Goal: Task Accomplishment & Management: Manage account settings

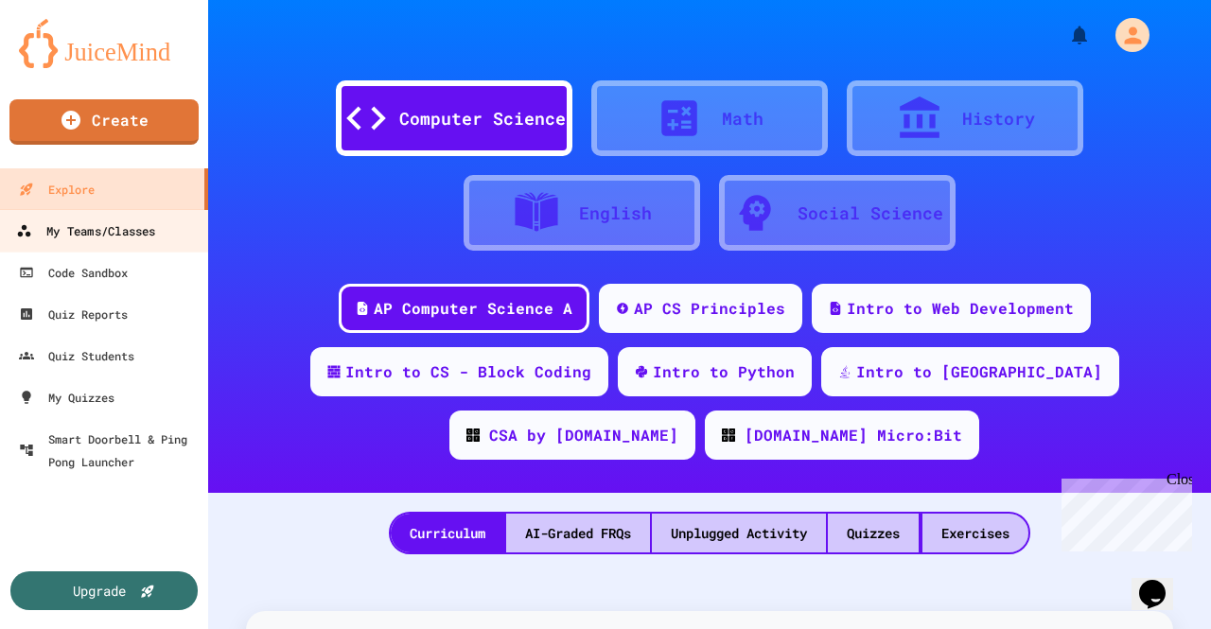
click at [134, 239] on div "My Teams/Classes" at bounding box center [85, 231] width 139 height 24
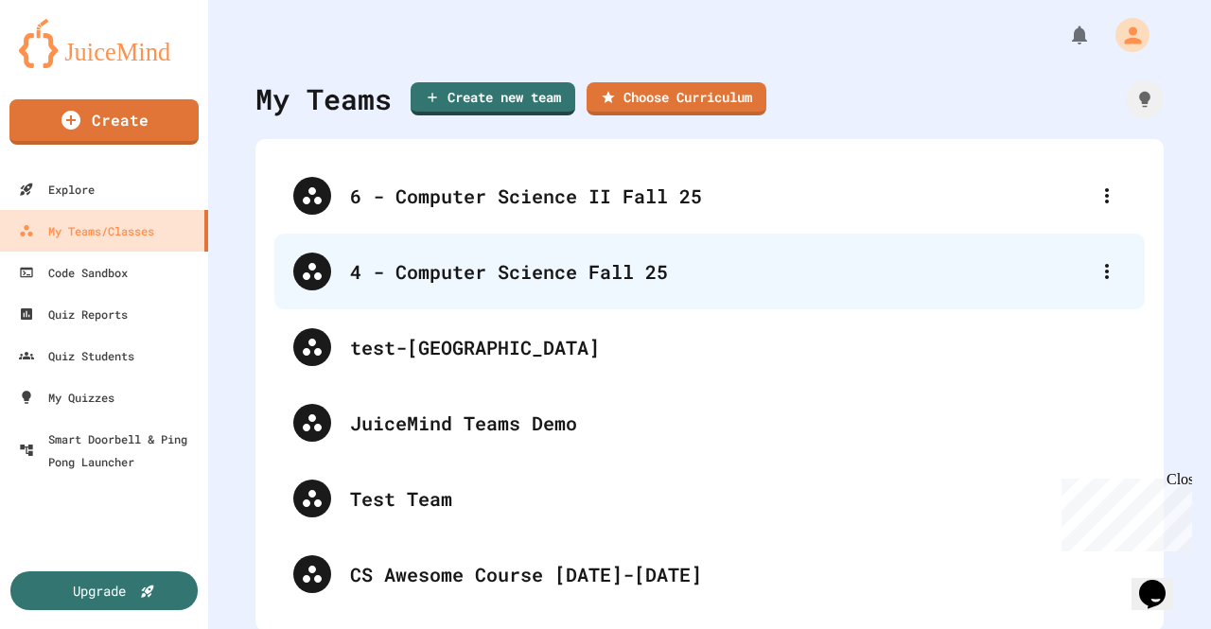
click at [441, 259] on div "4 - Computer Science Fall 25" at bounding box center [719, 271] width 738 height 28
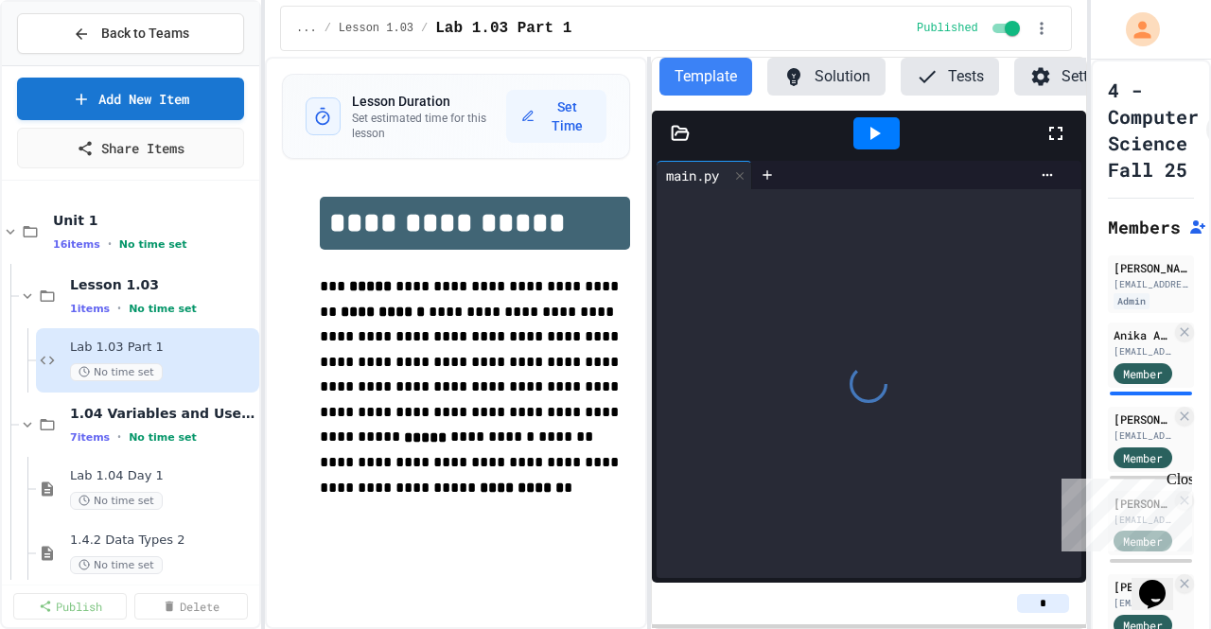
scroll to position [378, 0]
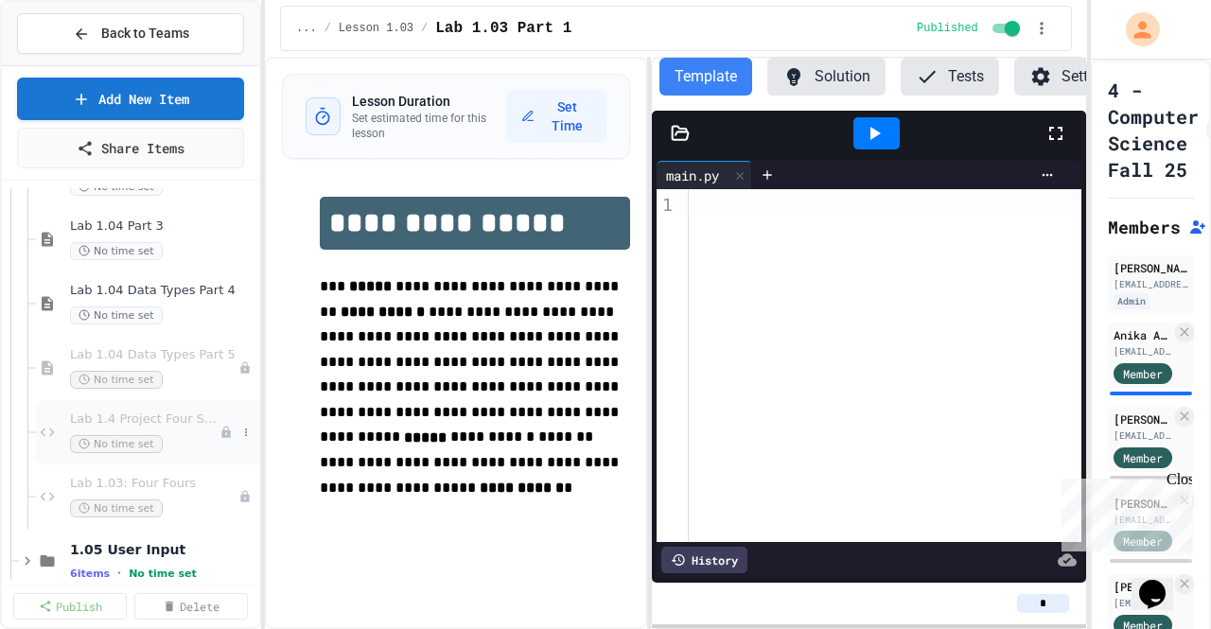
click at [163, 415] on span "Lab 1.4 Project Four Sixes" at bounding box center [144, 419] width 149 height 16
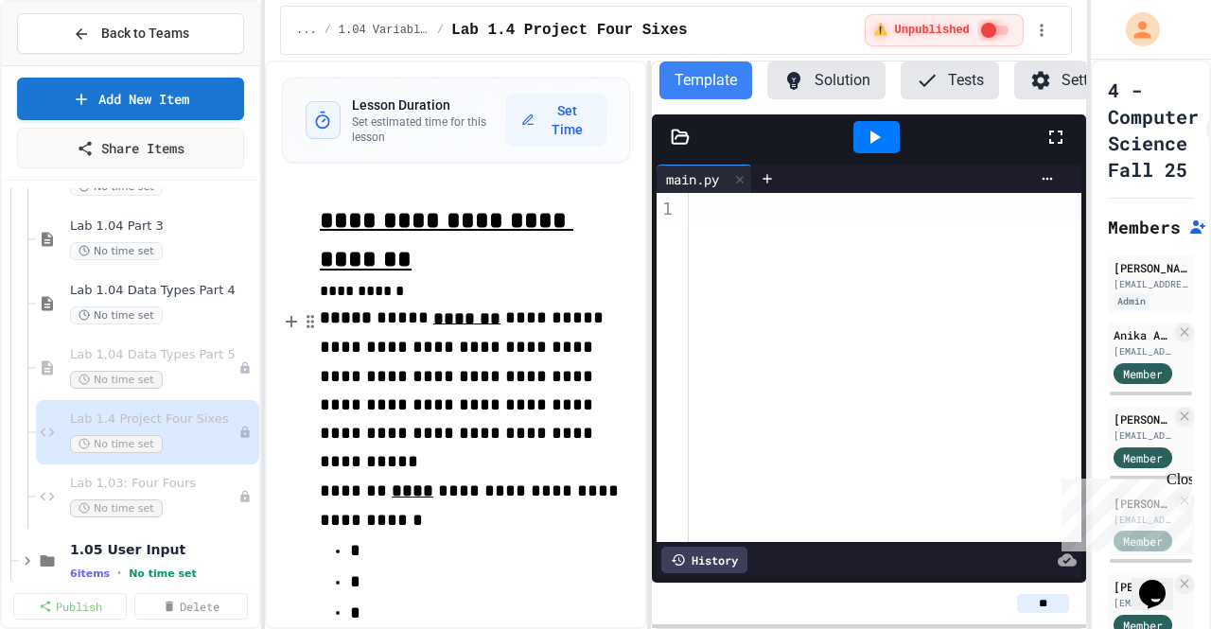
click at [552, 316] on span "*" at bounding box center [557, 318] width 10 height 18
click at [455, 262] on p "**********" at bounding box center [475, 240] width 310 height 79
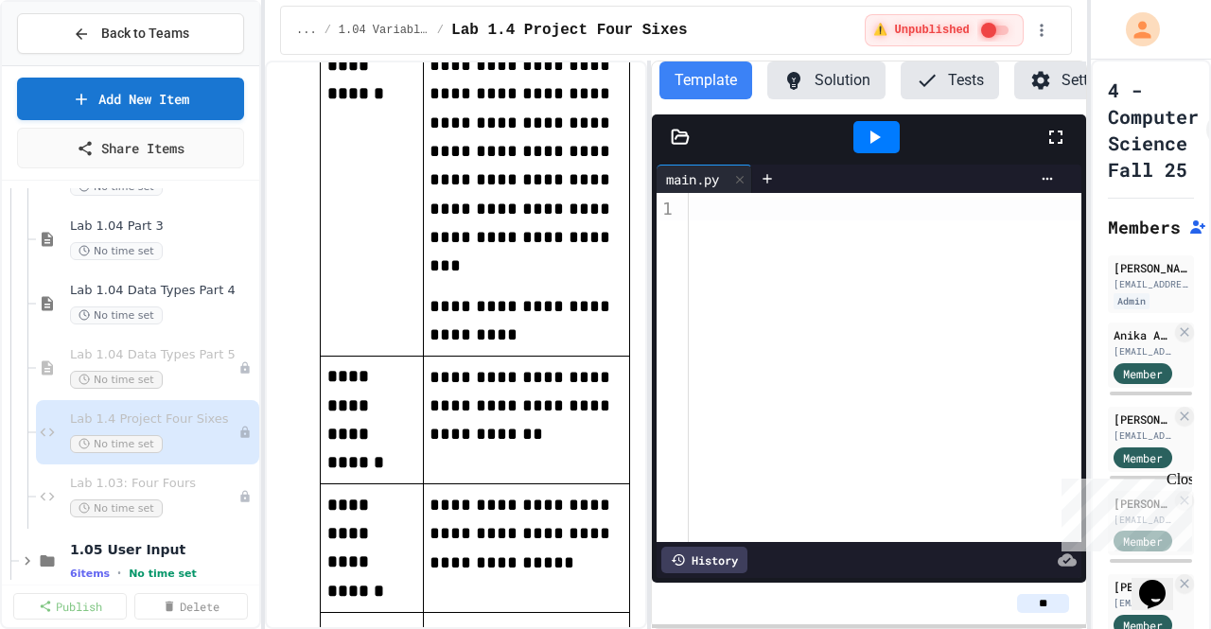
scroll to position [2743, 0]
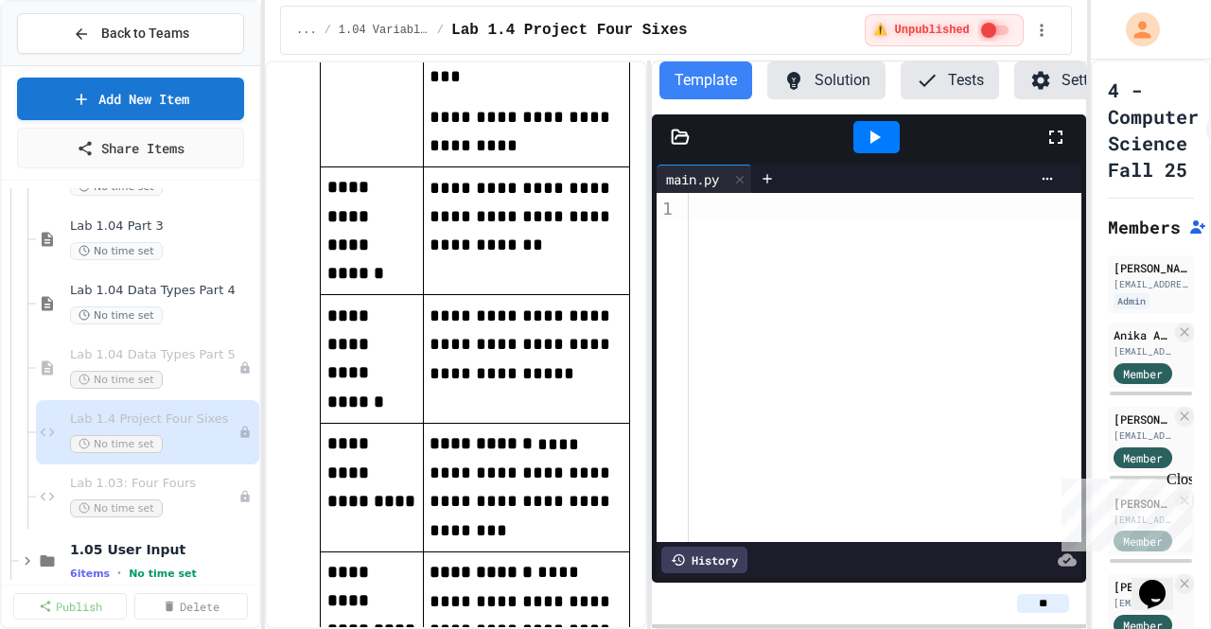
click at [1048, 149] on icon at bounding box center [1055, 137] width 23 height 23
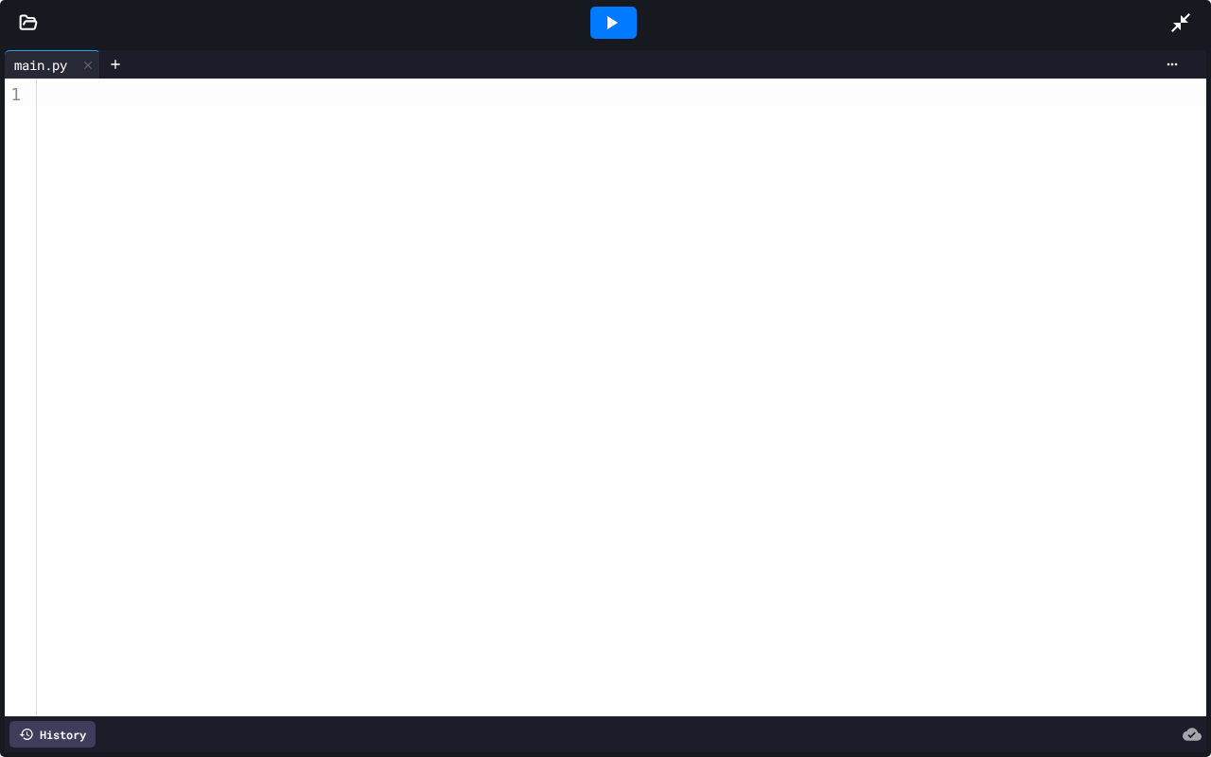
click at [1182, 33] on icon at bounding box center [1180, 22] width 23 height 23
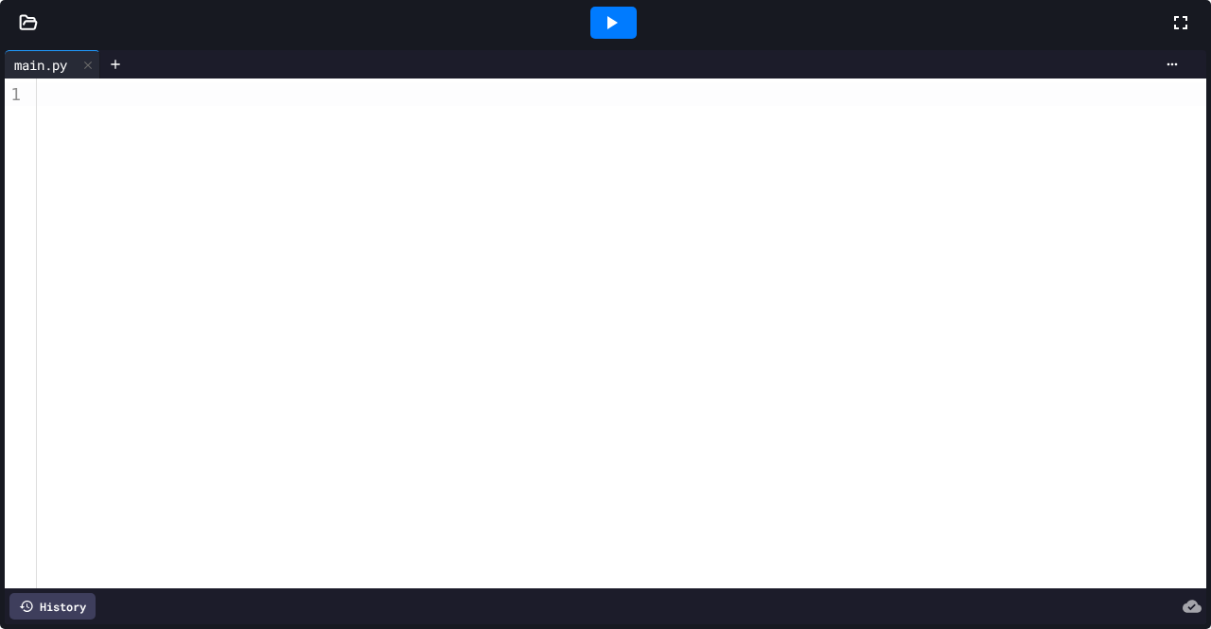
scroll to position [0, 0]
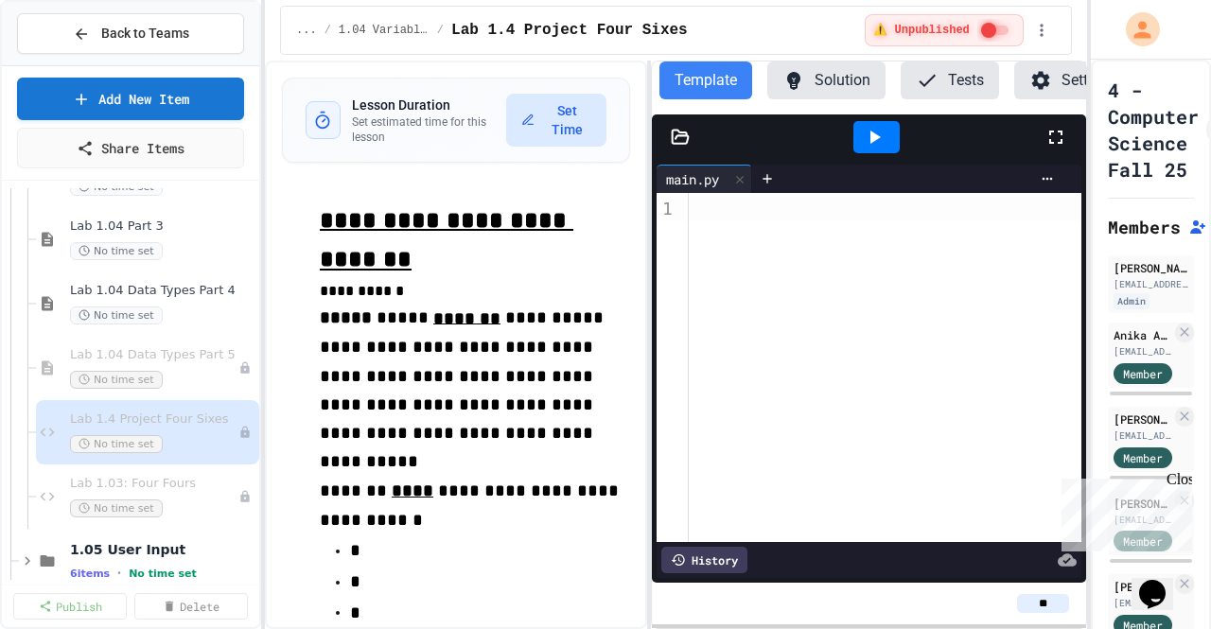
click at [575, 113] on button "Set Time" at bounding box center [556, 120] width 100 height 53
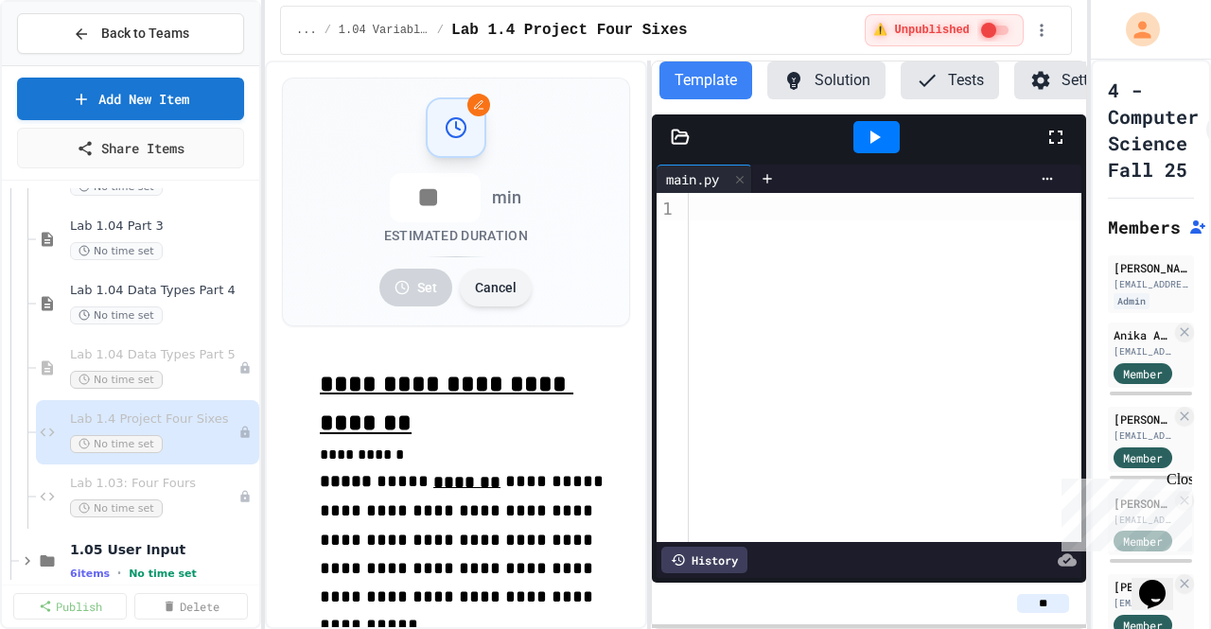
click at [467, 281] on button "Cancel" at bounding box center [496, 288] width 72 height 38
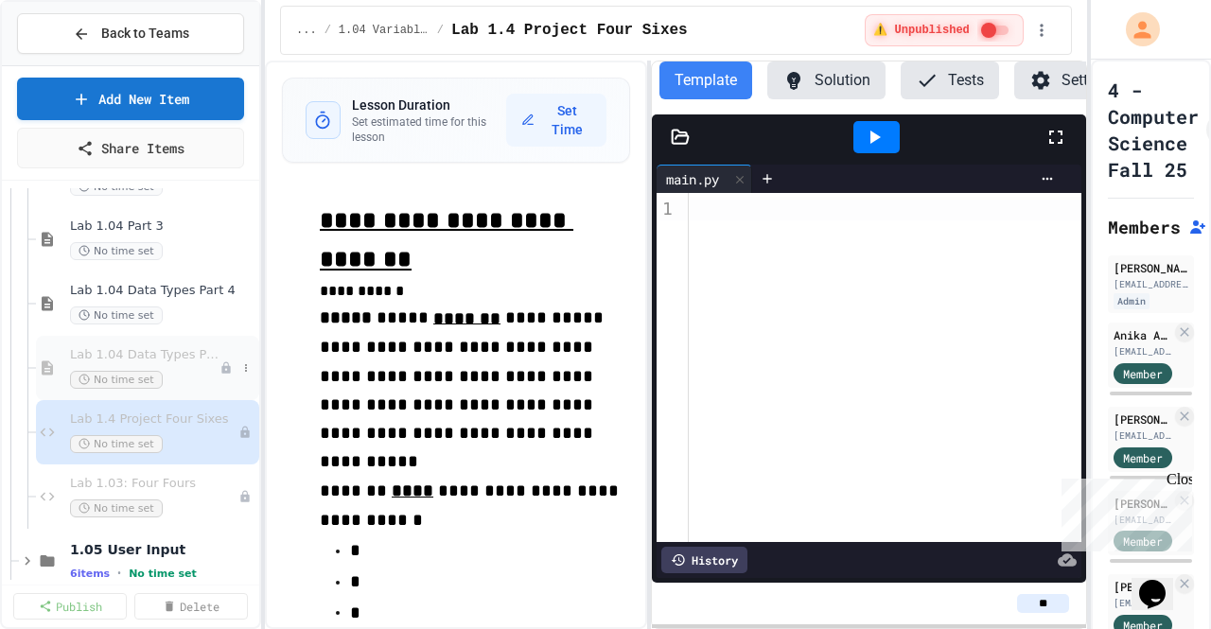
click at [153, 379] on span "No time set" at bounding box center [116, 380] width 93 height 18
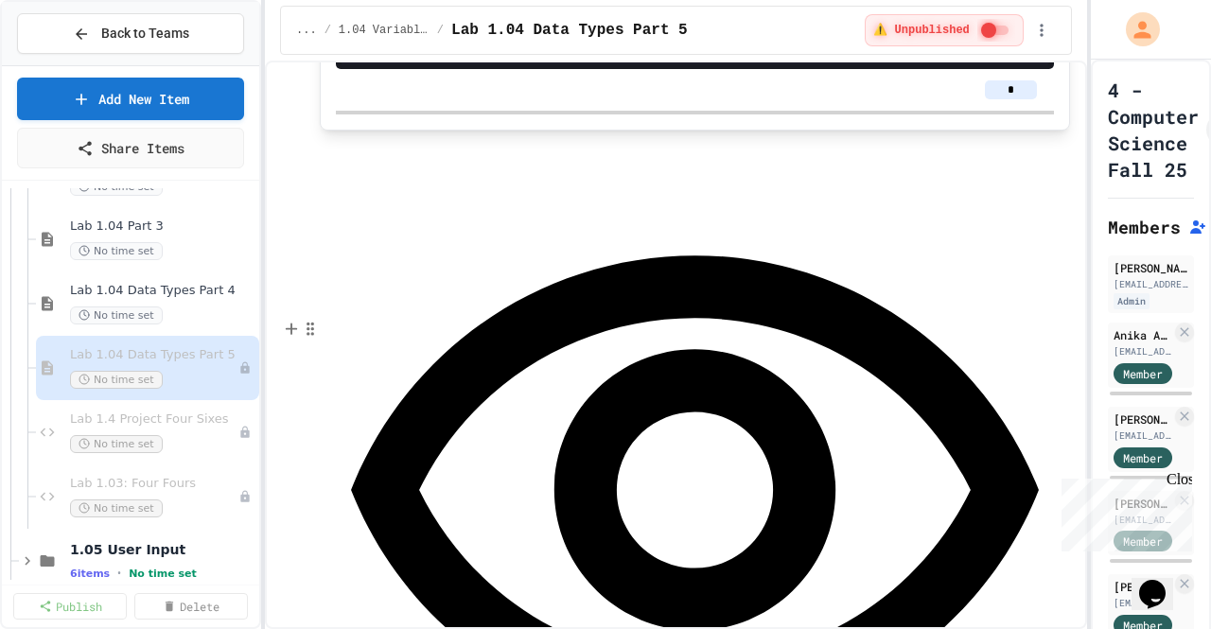
scroll to position [1166, 0]
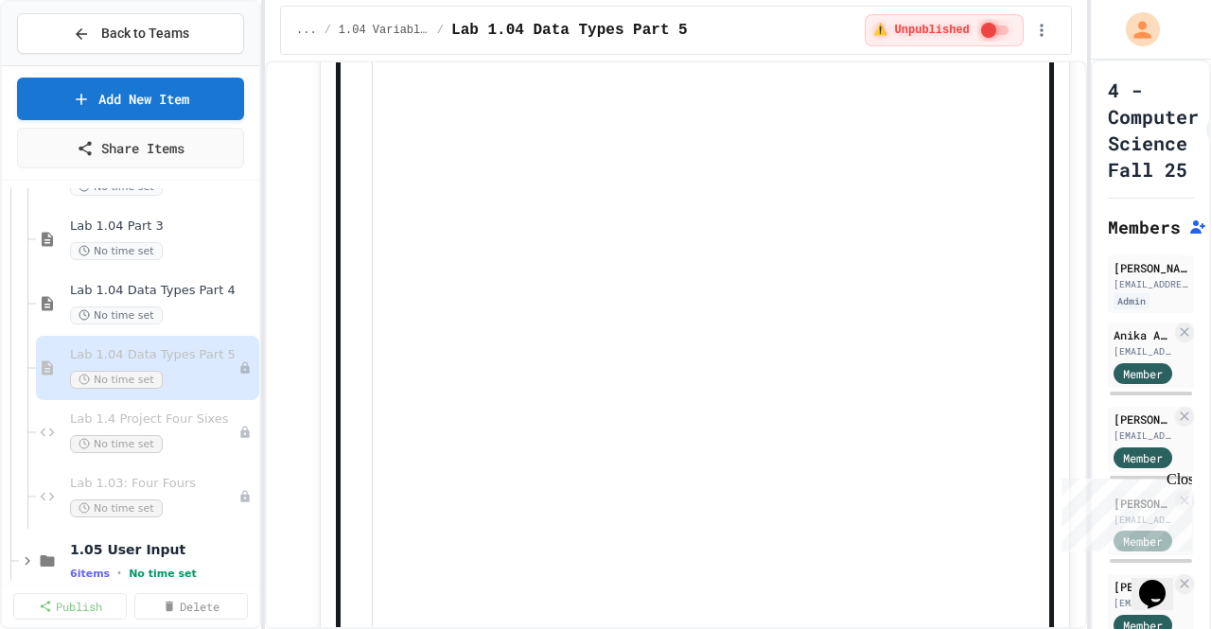
scroll to position [946, 0]
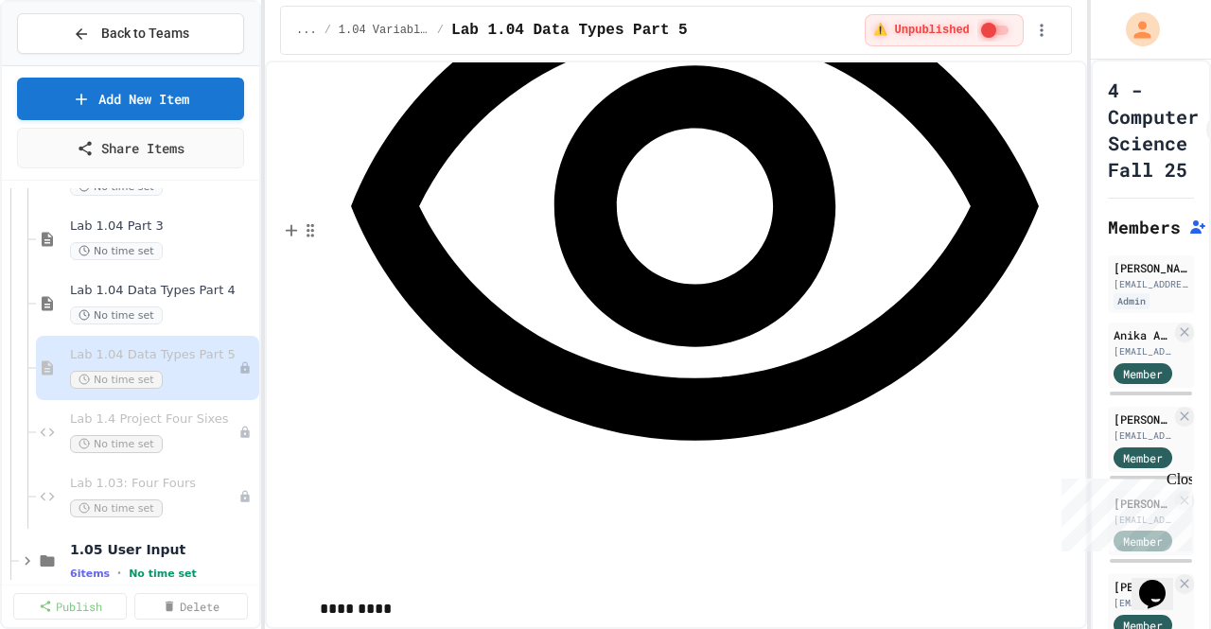
scroll to position [693, 0]
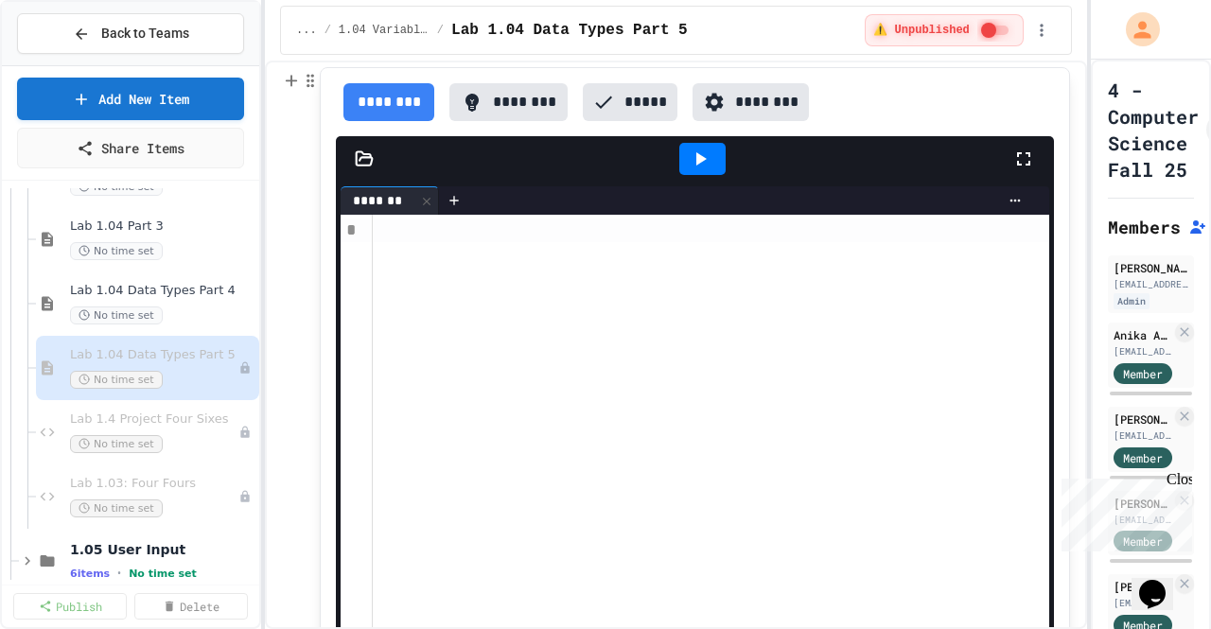
scroll to position [95, 0]
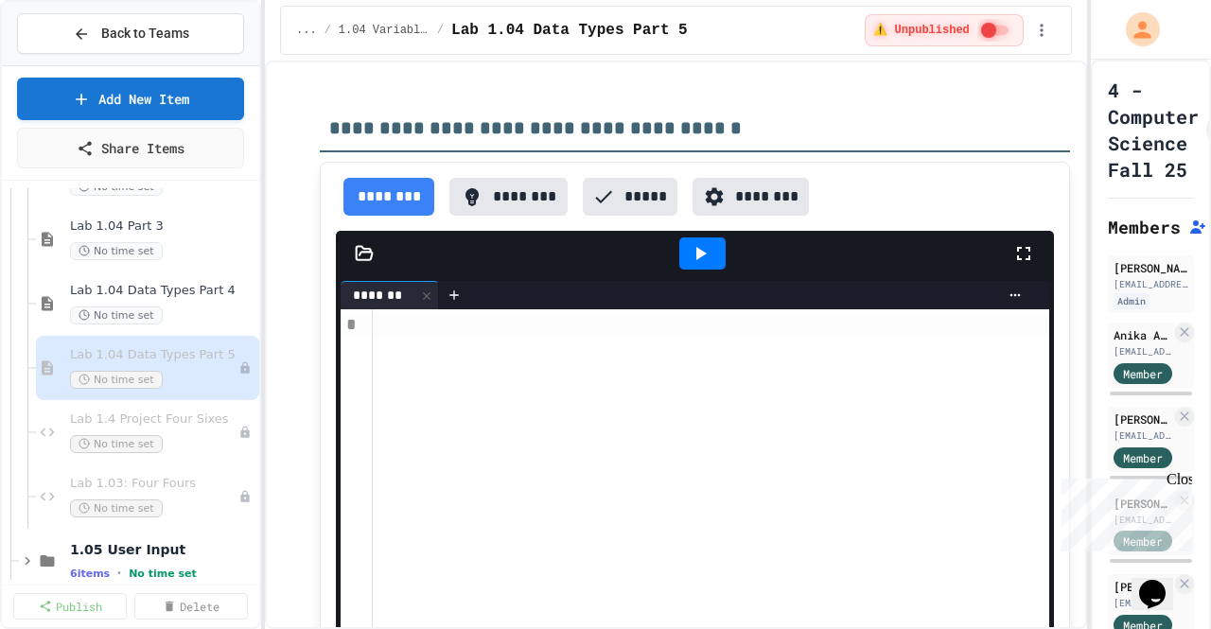
click at [506, 194] on button "********" at bounding box center [508, 197] width 118 height 38
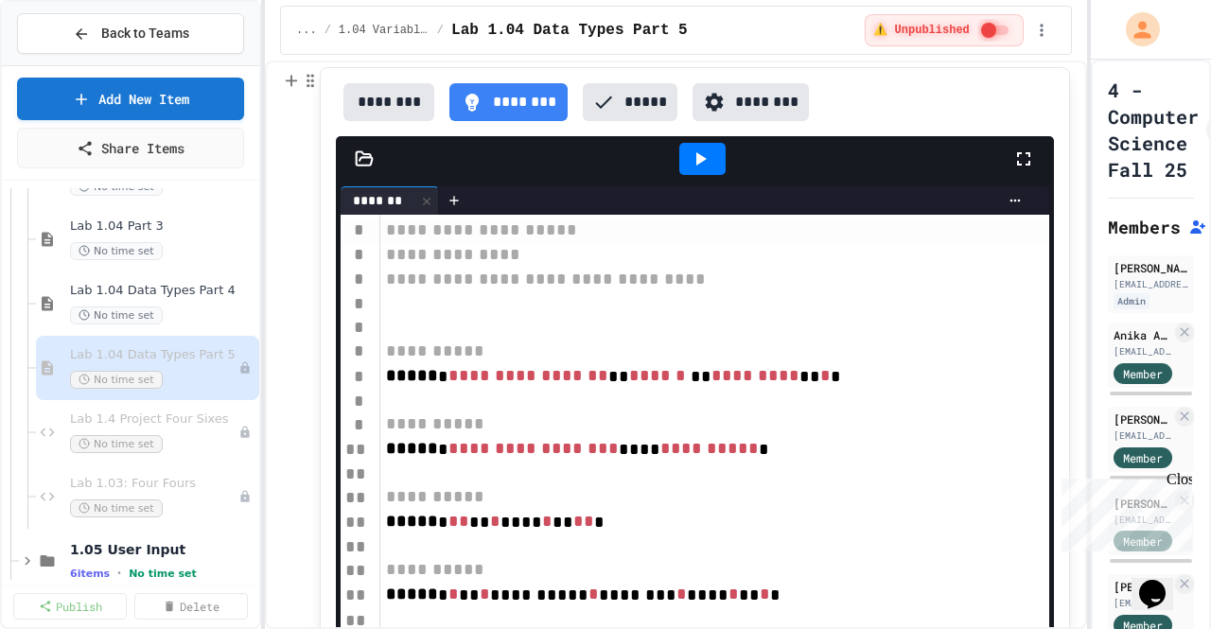
scroll to position [0, 0]
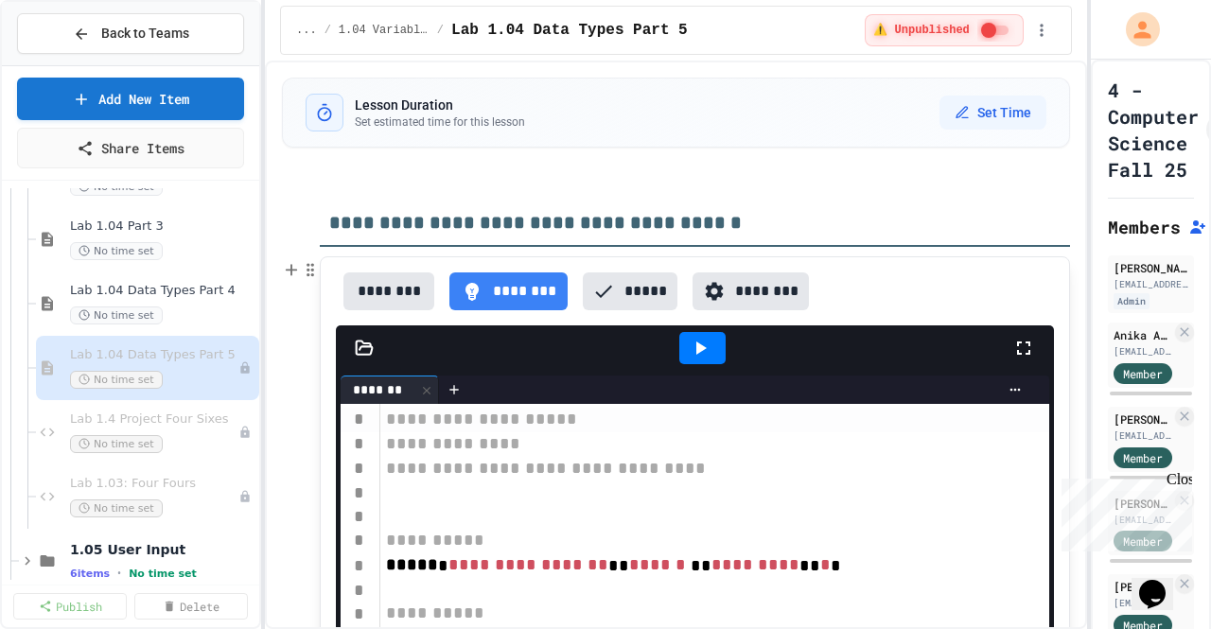
click at [398, 284] on button "********" at bounding box center [388, 291] width 91 height 38
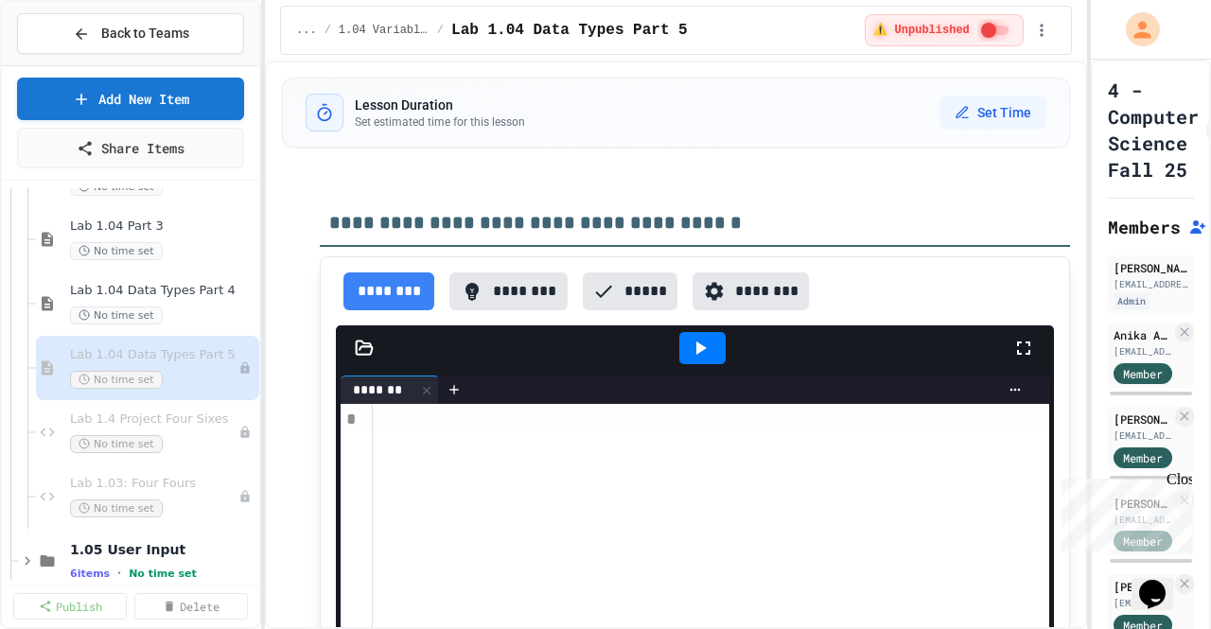
click at [744, 285] on button "********" at bounding box center [750, 291] width 116 height 38
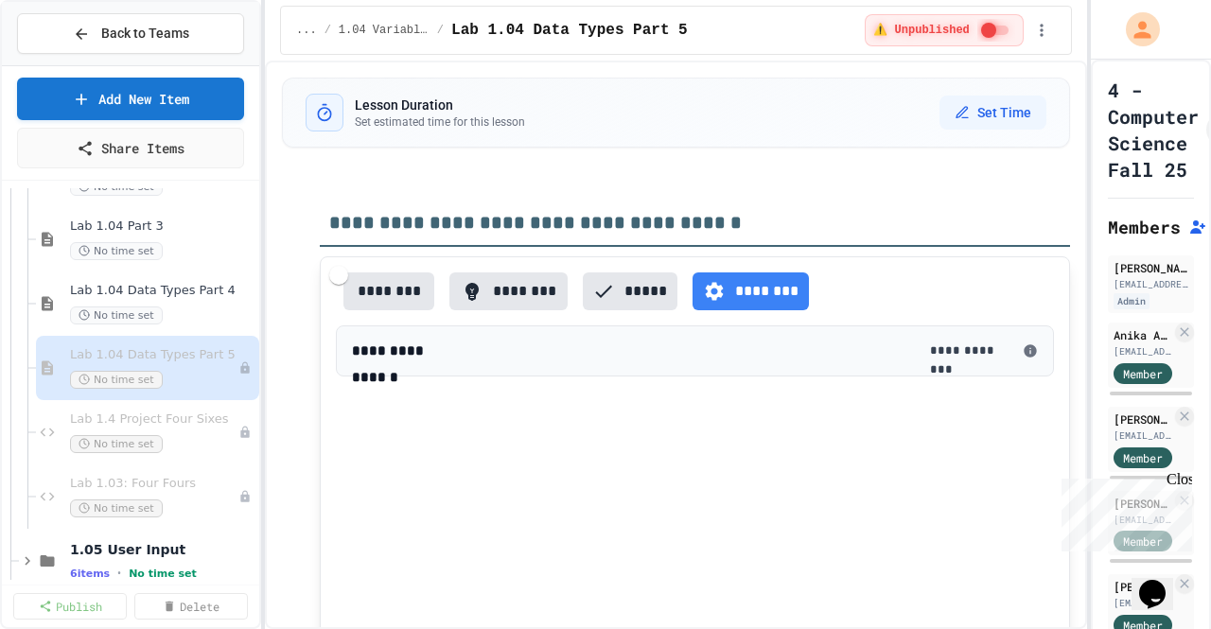
click at [408, 301] on button "********" at bounding box center [388, 291] width 91 height 38
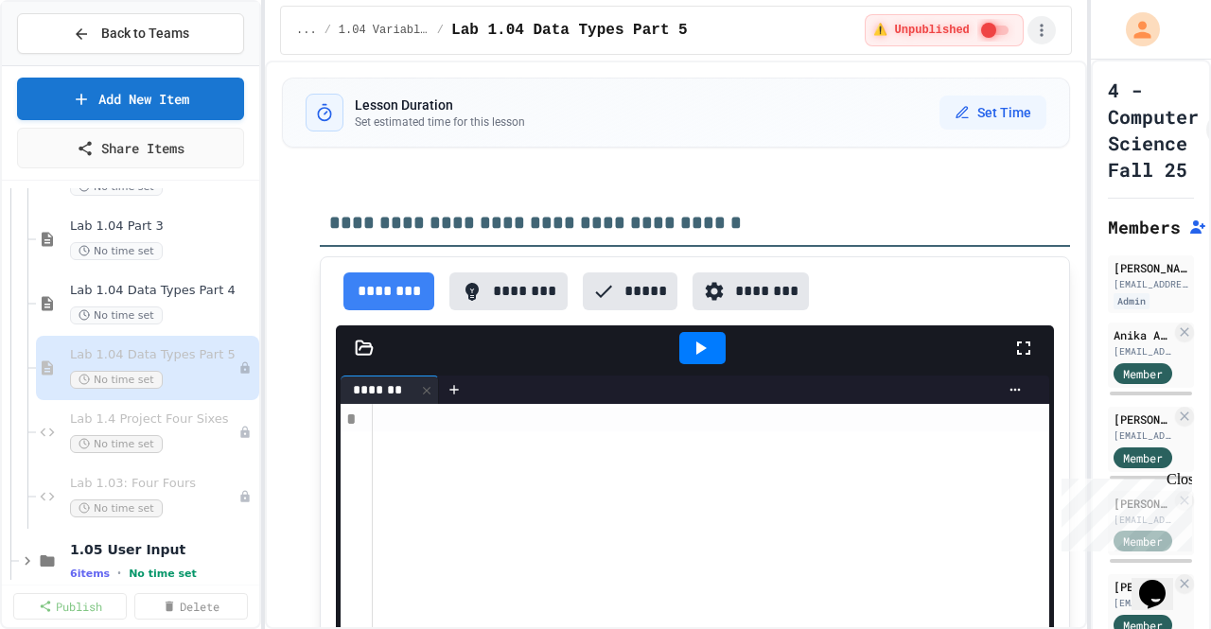
click at [1044, 30] on icon "button" at bounding box center [1041, 30] width 19 height 19
click at [1044, 30] on div at bounding box center [605, 314] width 1211 height 629
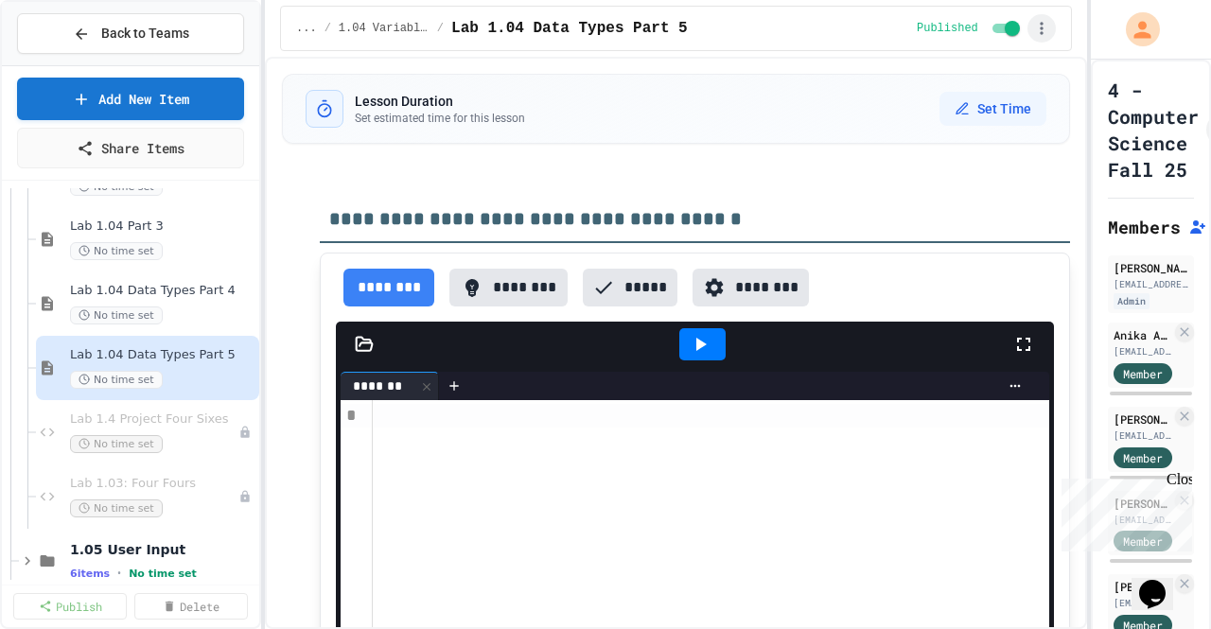
click at [1044, 20] on icon "button" at bounding box center [1041, 28] width 19 height 19
click at [1044, 20] on div at bounding box center [605, 314] width 1211 height 629
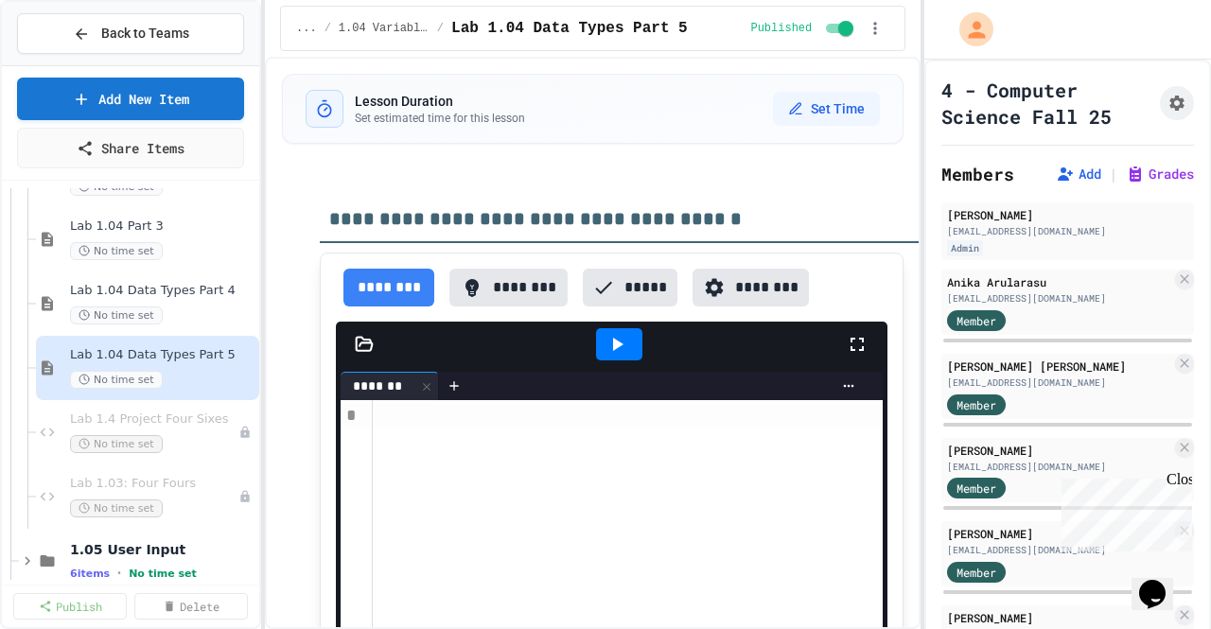
click at [897, 90] on div "**********" at bounding box center [605, 314] width 1211 height 629
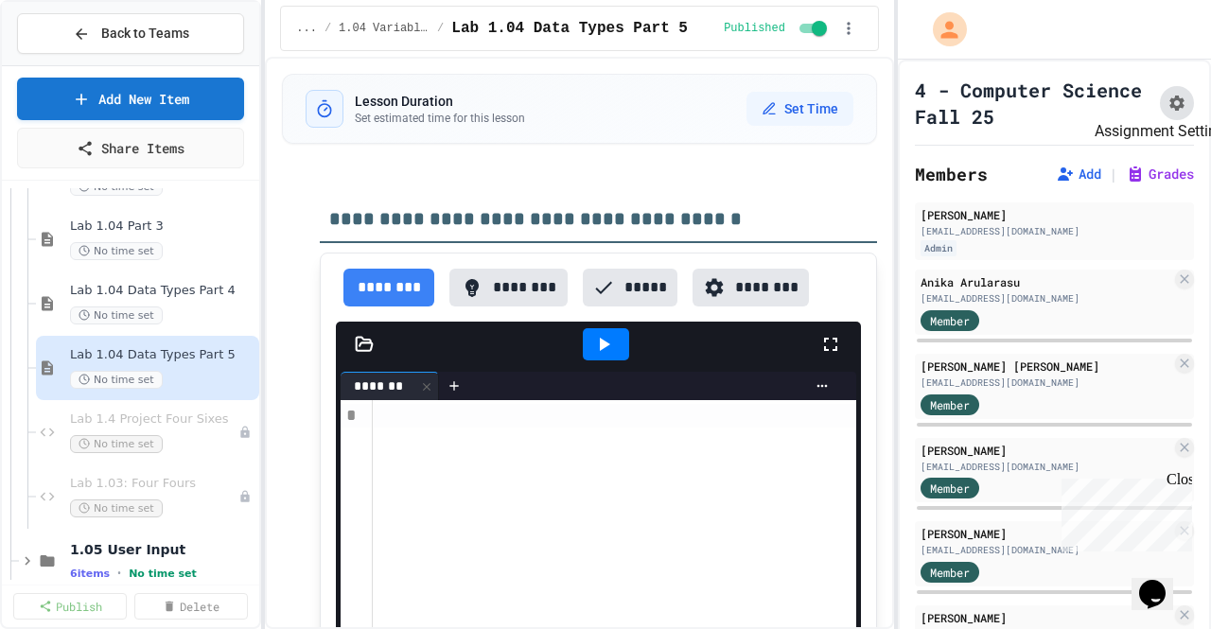
click at [1169, 105] on icon "Assignment Settings" at bounding box center [1176, 103] width 15 height 15
click at [1167, 103] on icon "Assignment Settings" at bounding box center [1176, 103] width 19 height 19
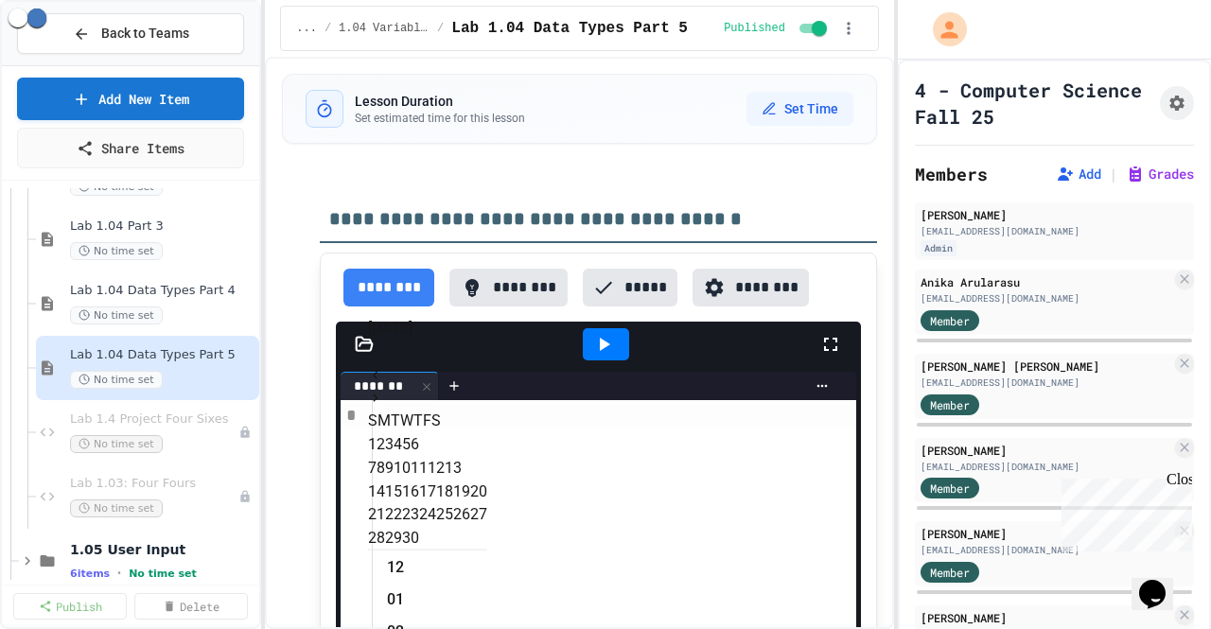
scroll to position [397, 0]
click at [402, 550] on button "29" at bounding box center [393, 538] width 17 height 23
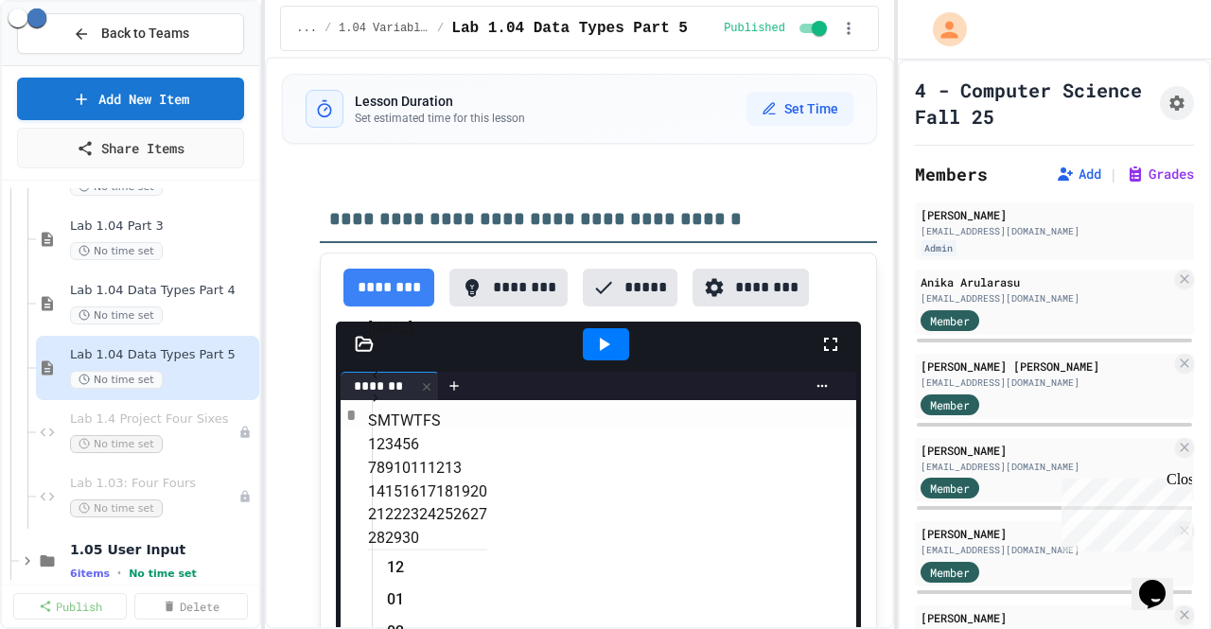
type input "**********"
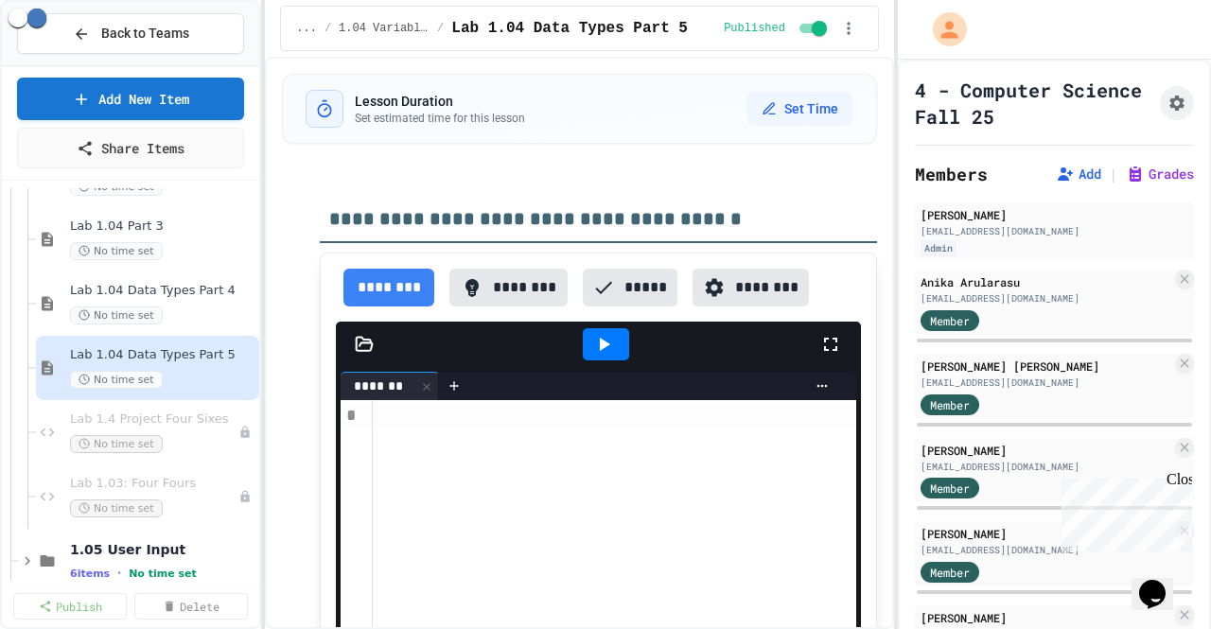
scroll to position [1459, 0]
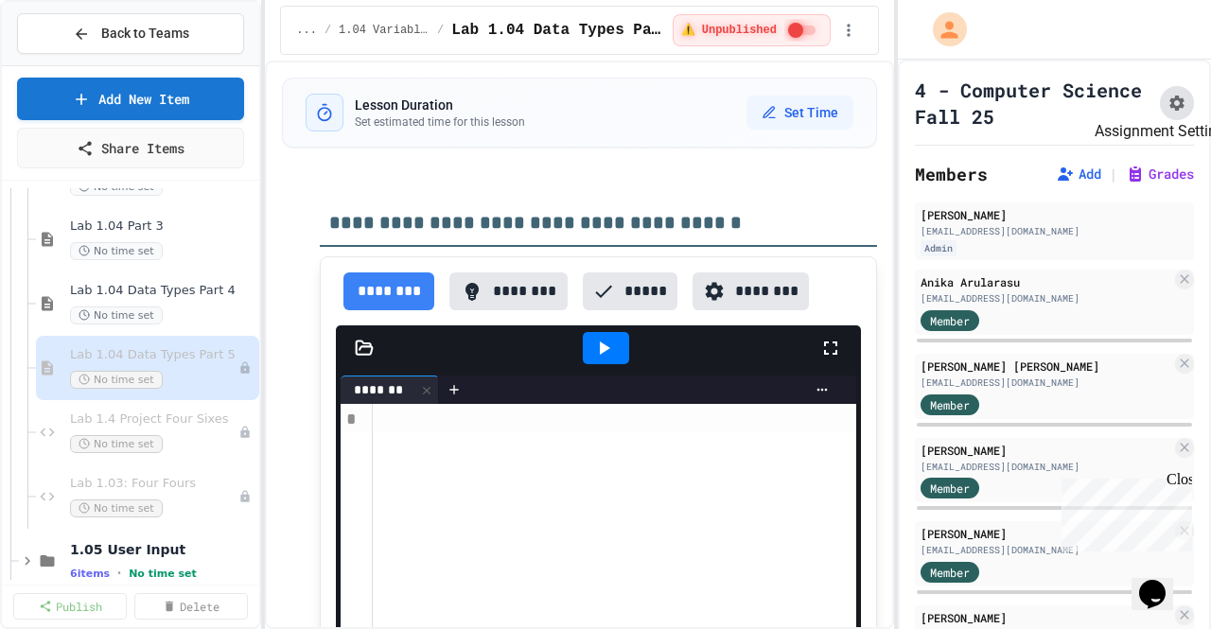
click at [1167, 96] on icon "Assignment Settings" at bounding box center [1176, 103] width 19 height 19
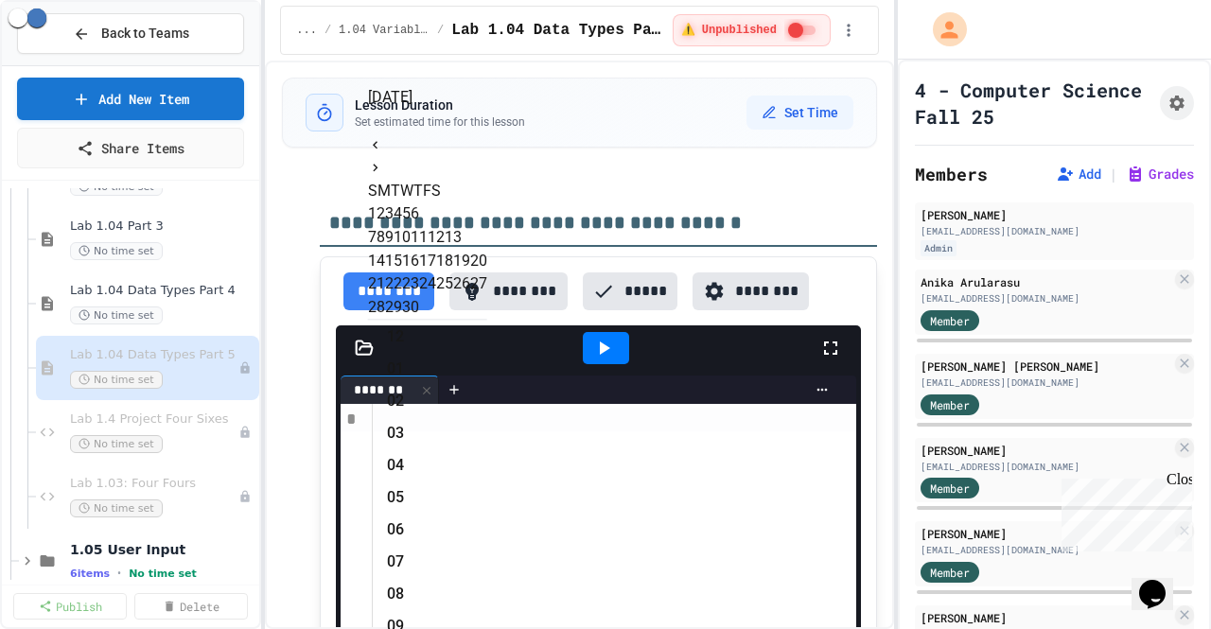
scroll to position [592, 0]
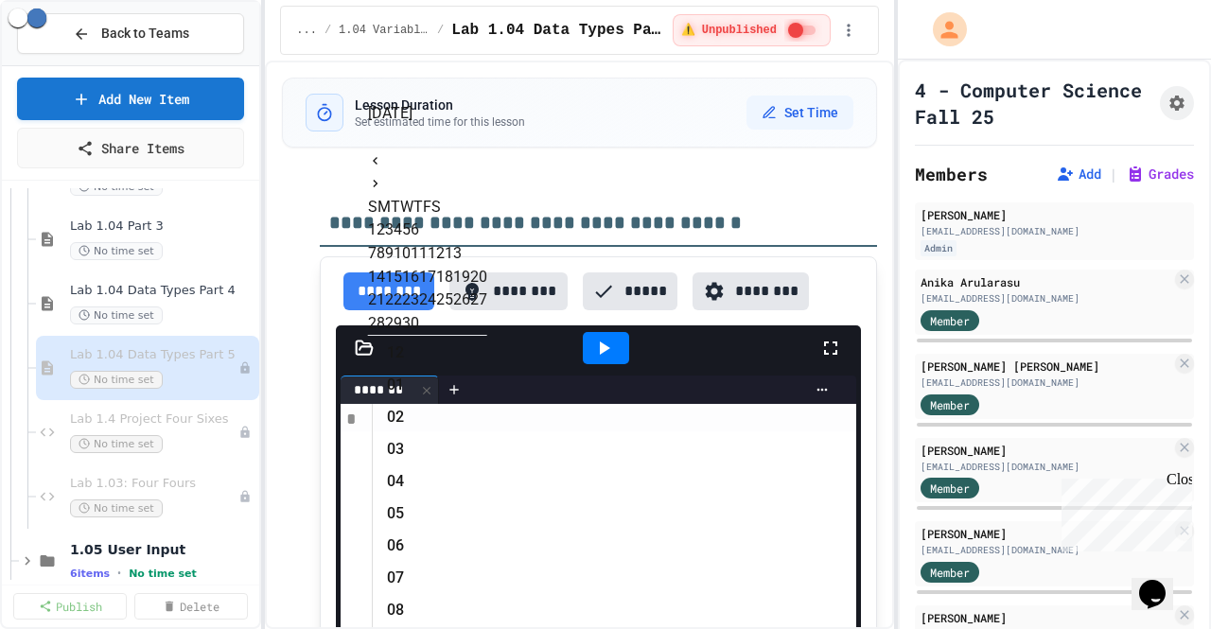
click at [419, 335] on button "30" at bounding box center [410, 323] width 17 height 23
type input "**********"
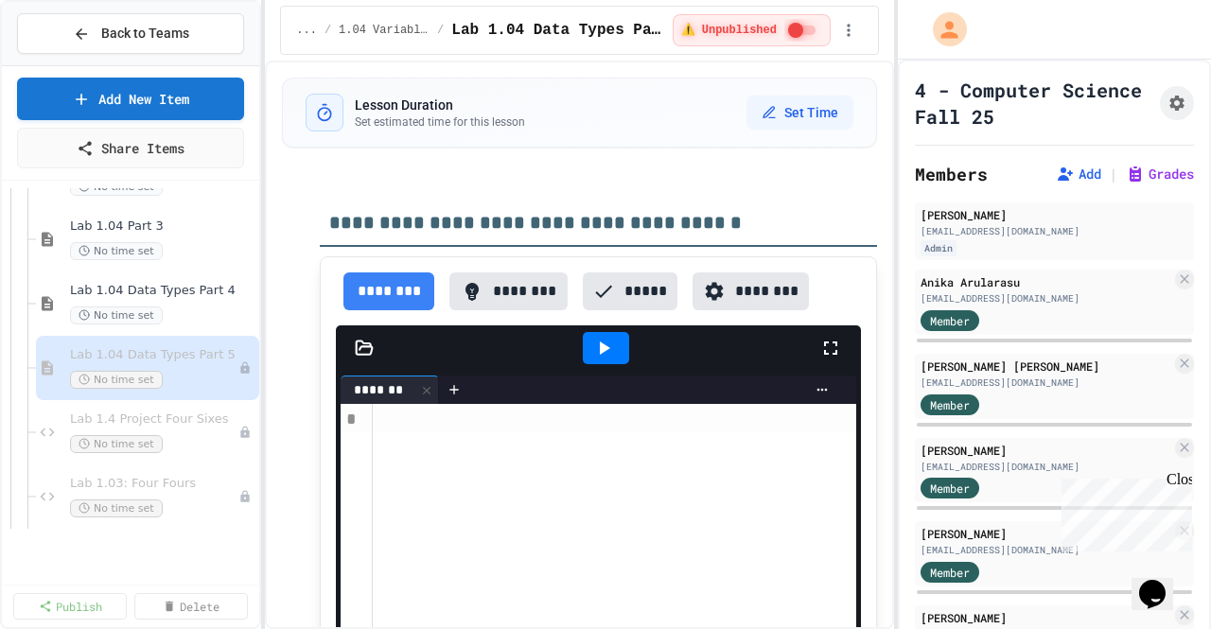
scroll to position [95, 0]
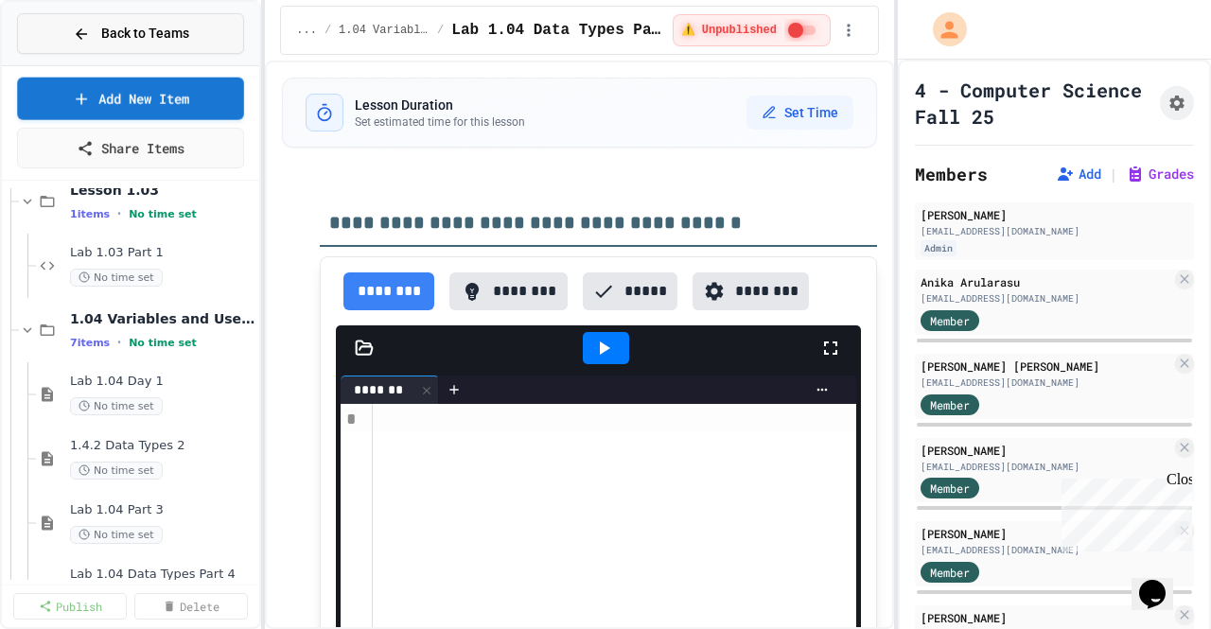
click at [89, 38] on icon at bounding box center [81, 34] width 17 height 17
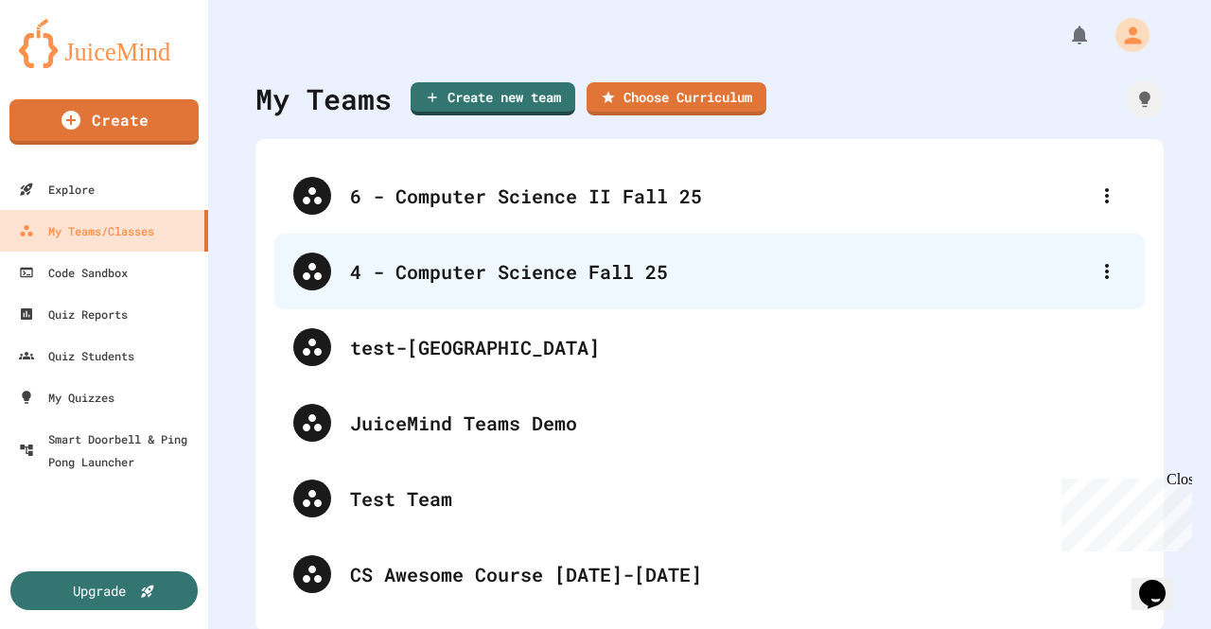
click at [412, 272] on div "4 - Computer Science Fall 25" at bounding box center [719, 271] width 738 height 28
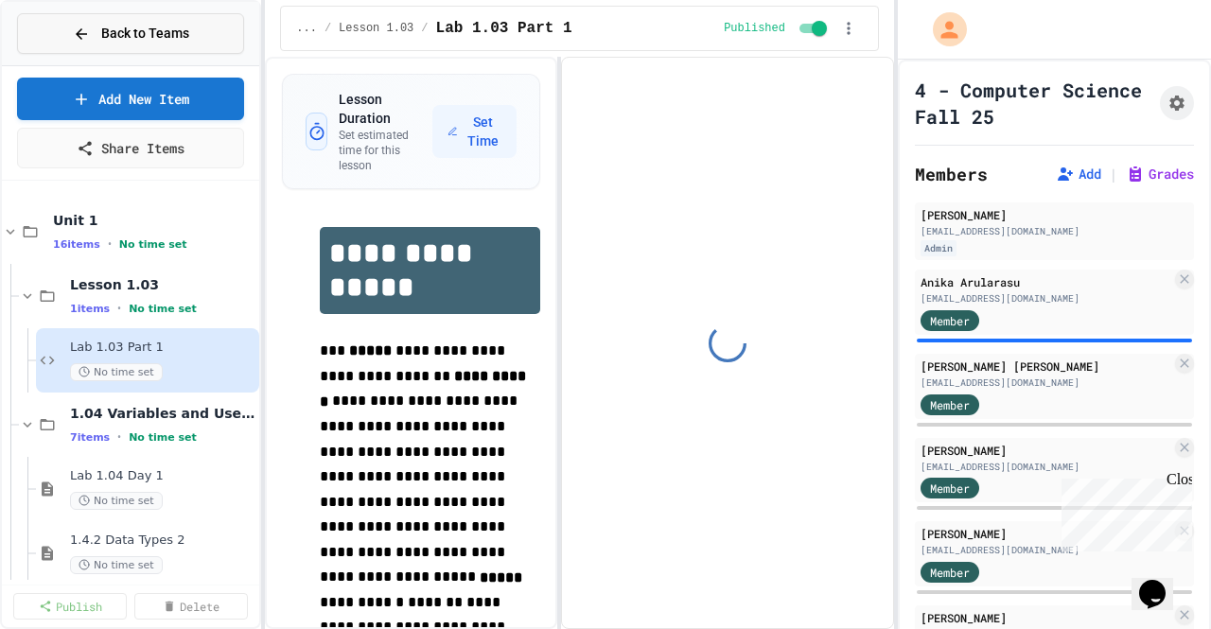
click at [85, 20] on button "Back to Teams" at bounding box center [130, 33] width 227 height 41
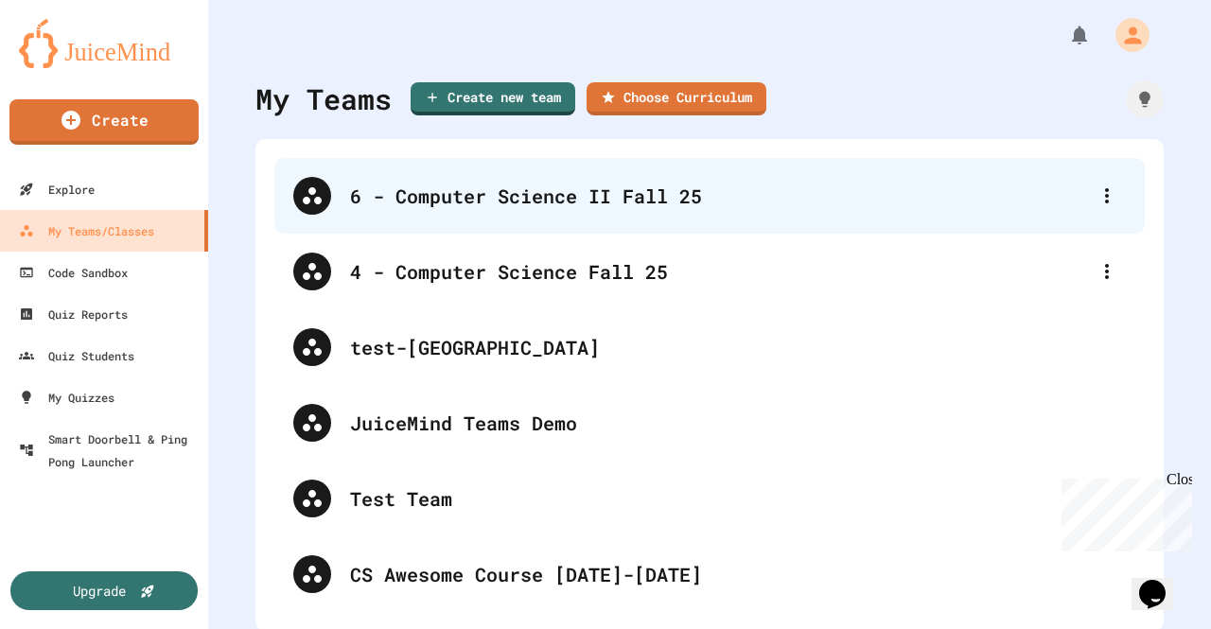
click at [486, 205] on div "6 - Computer Science II Fall 25" at bounding box center [719, 196] width 738 height 28
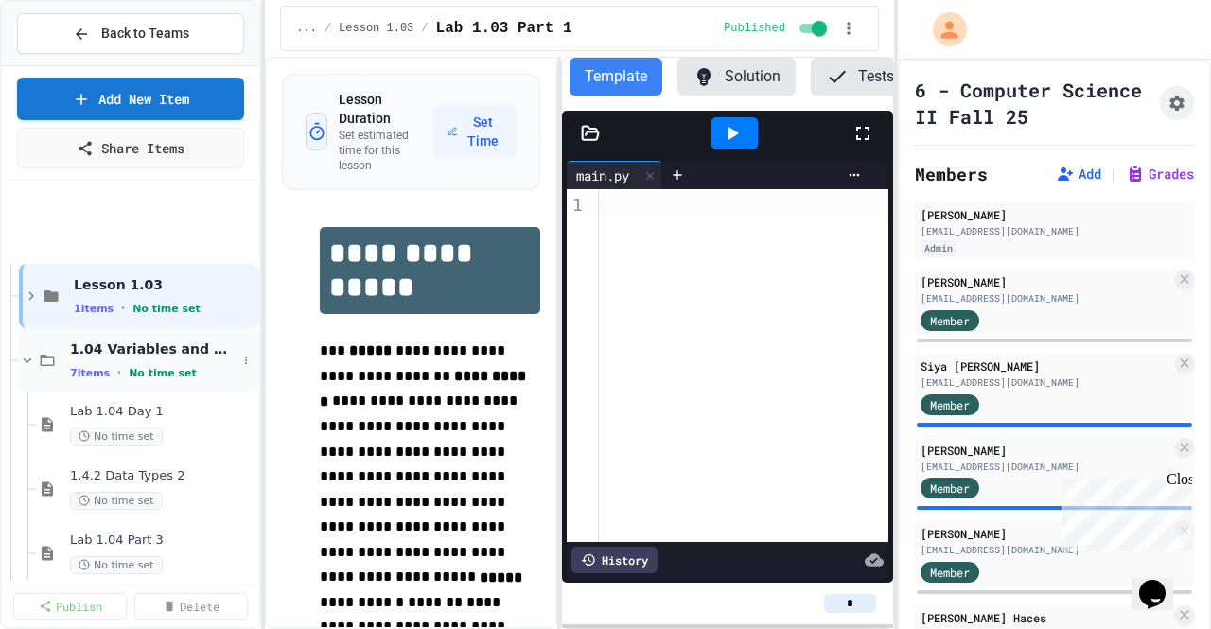
scroll to position [284, 0]
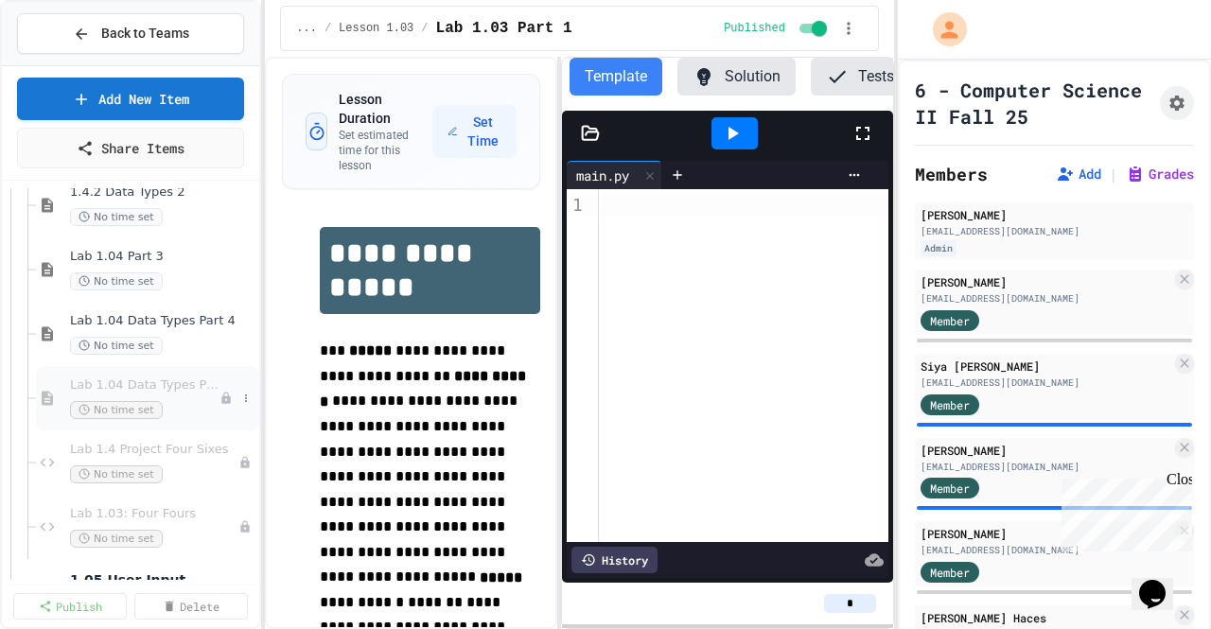
click at [140, 383] on span "Lab 1.04 Data Types Part 5" at bounding box center [144, 385] width 149 height 16
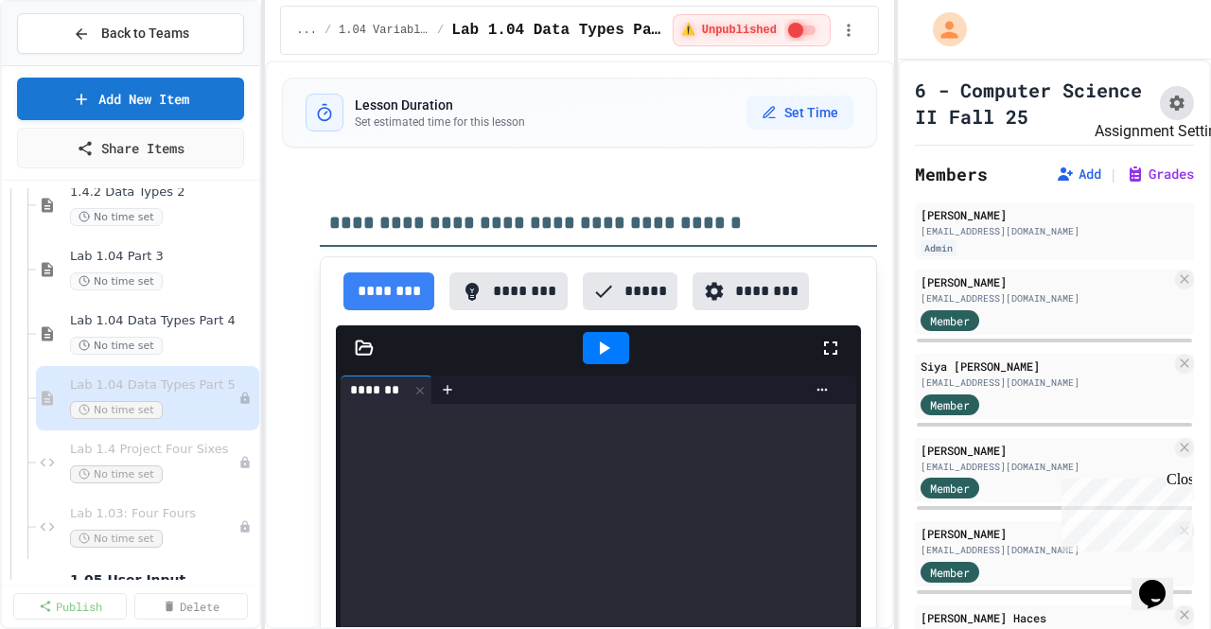
click at [1167, 95] on icon "Assignment Settings" at bounding box center [1176, 103] width 19 height 19
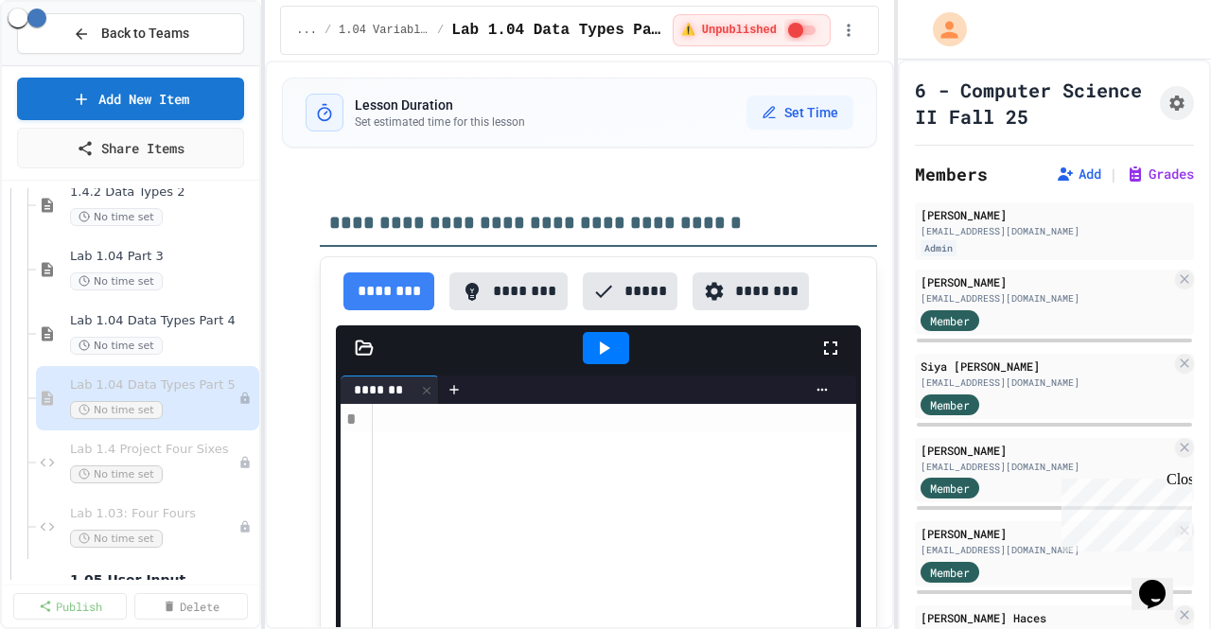
scroll to position [189, 0]
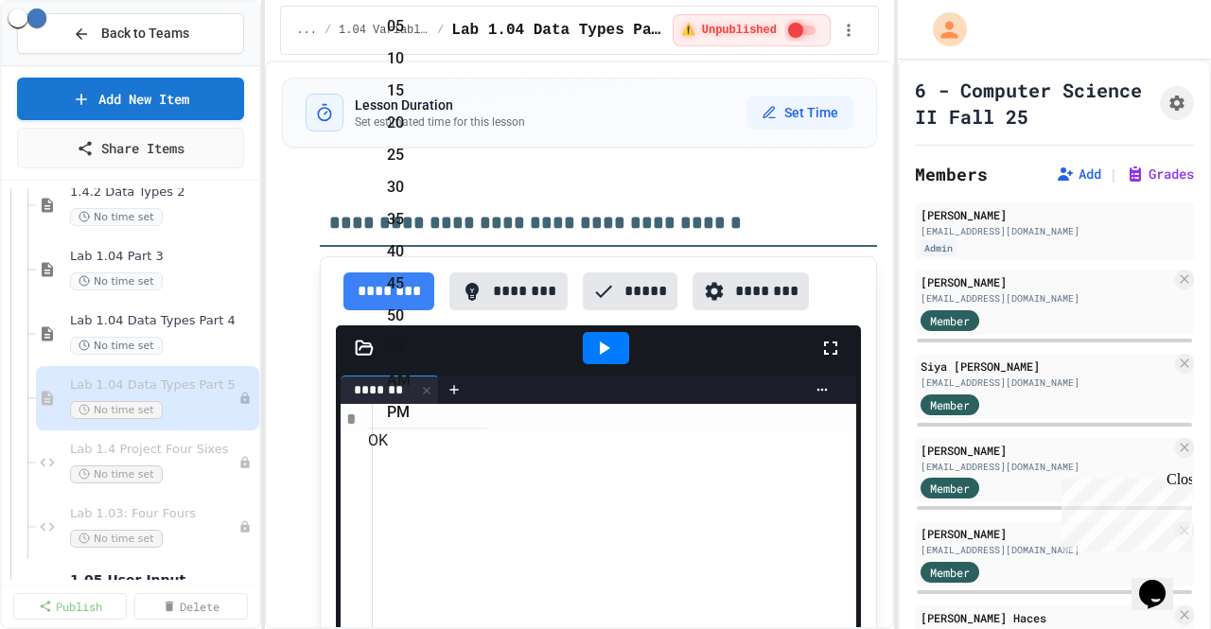
type input "**********"
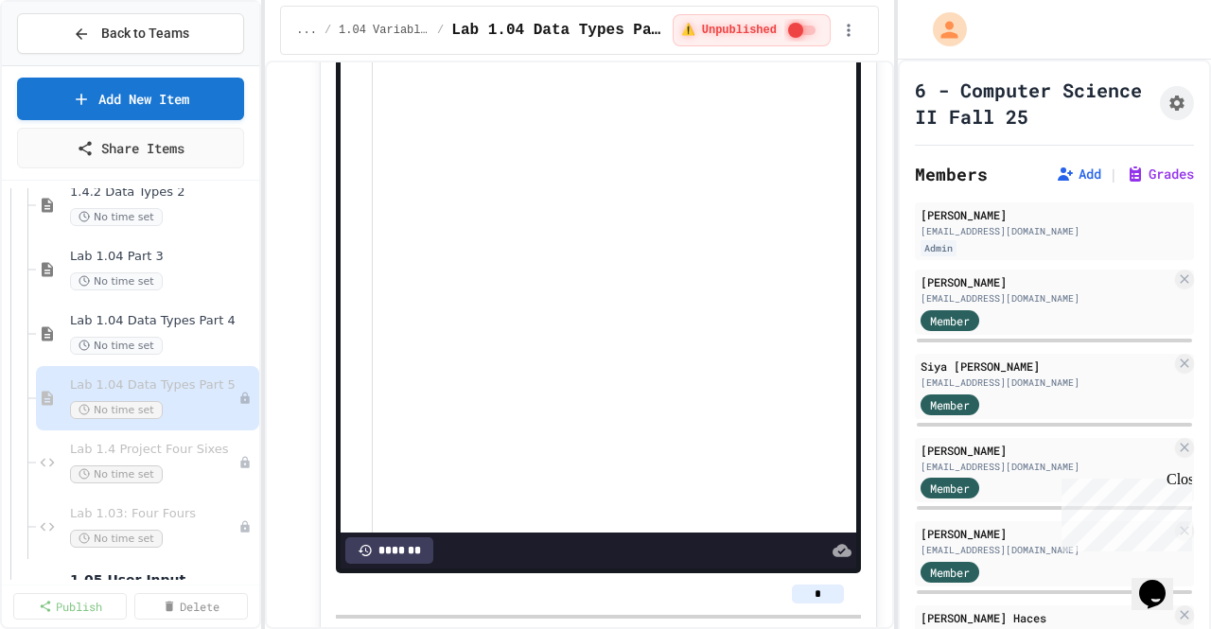
scroll to position [0, 0]
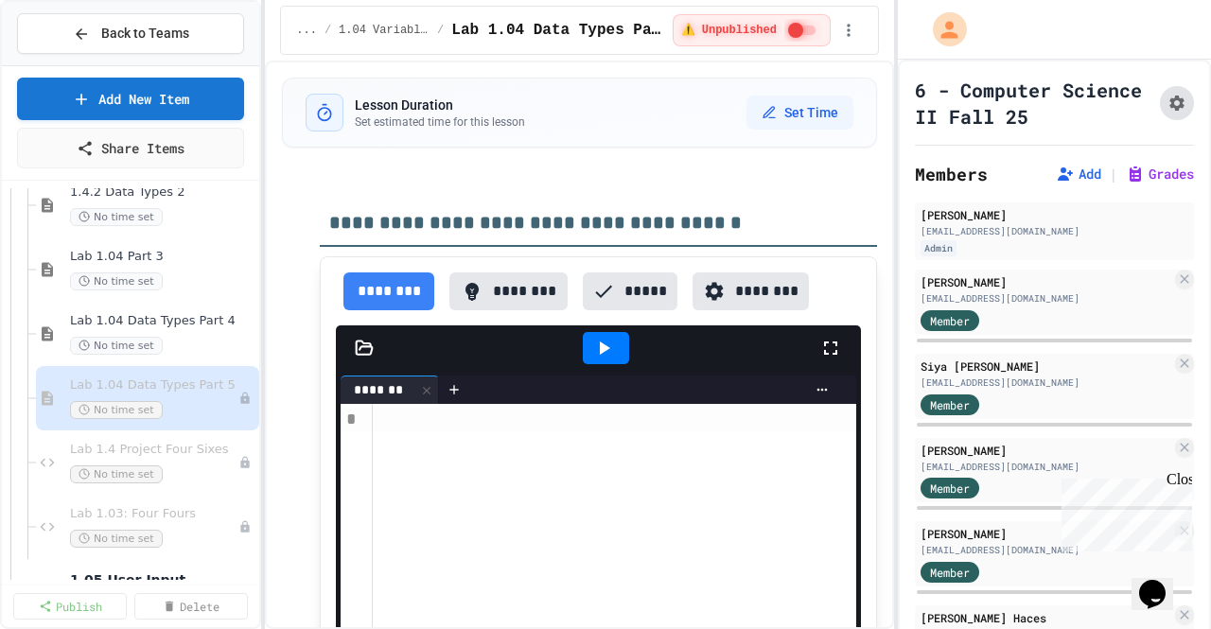
click at [1160, 100] on button "Assignment Settings" at bounding box center [1177, 103] width 34 height 34
